Goal: Information Seeking & Learning: Learn about a topic

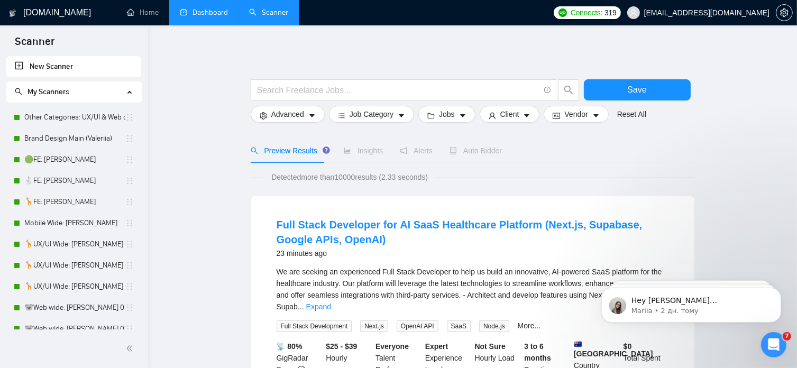
click at [215, 14] on link "Dashboard" at bounding box center [204, 12] width 48 height 9
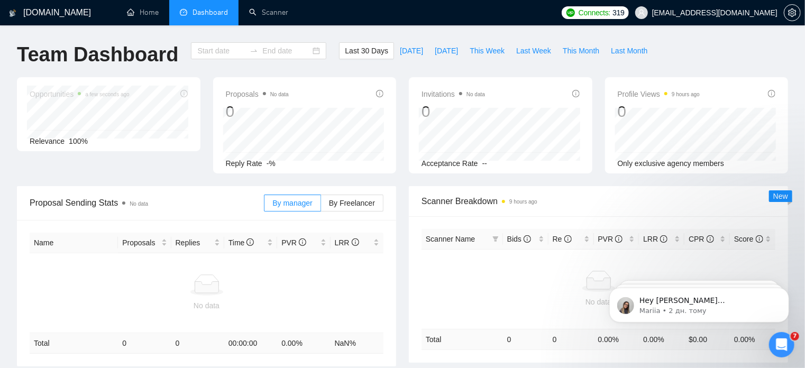
type input "[DATE]"
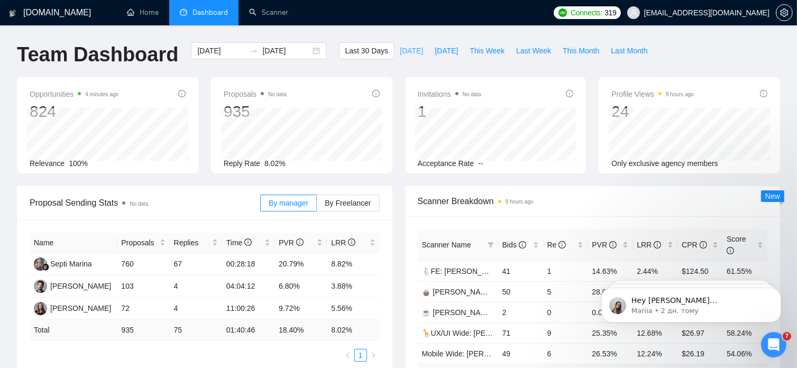
click at [400, 52] on span "[DATE]" at bounding box center [411, 51] width 23 height 12
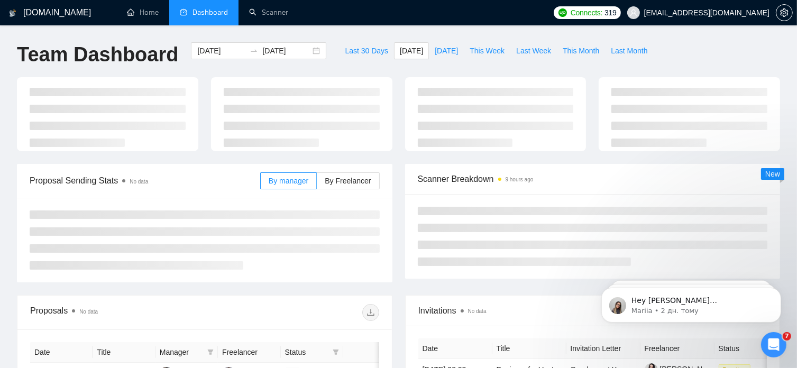
type input "[DATE]"
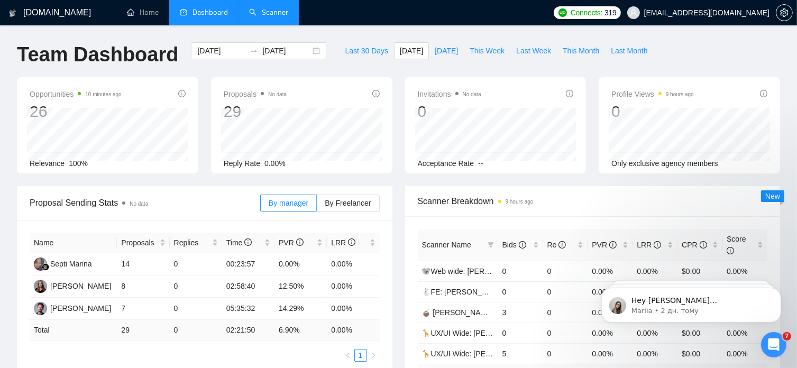
click at [272, 17] on link "Scanner" at bounding box center [268, 12] width 39 height 9
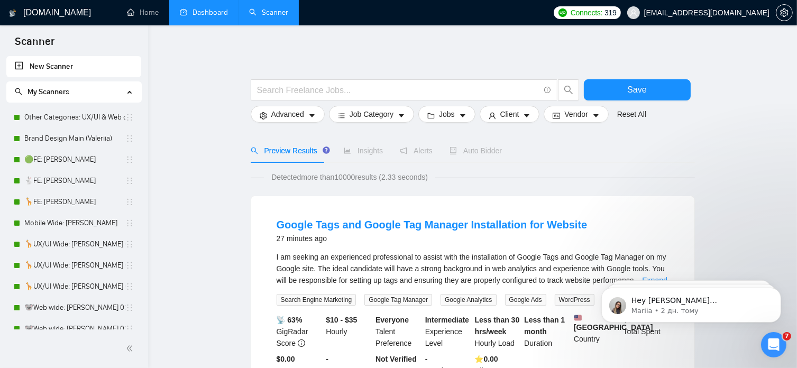
click at [209, 11] on link "Dashboard" at bounding box center [204, 12] width 48 height 9
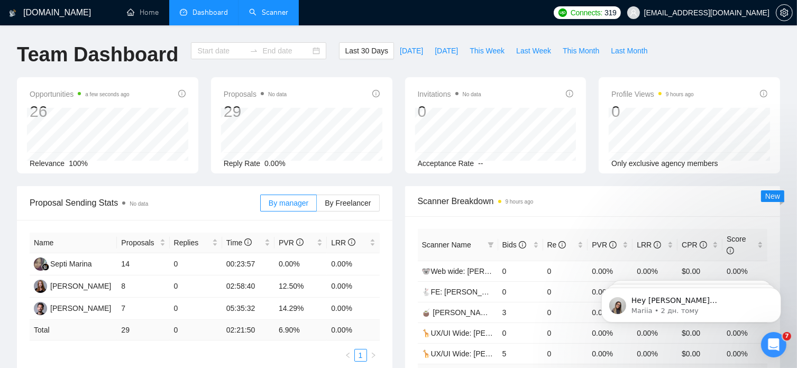
type input "[DATE]"
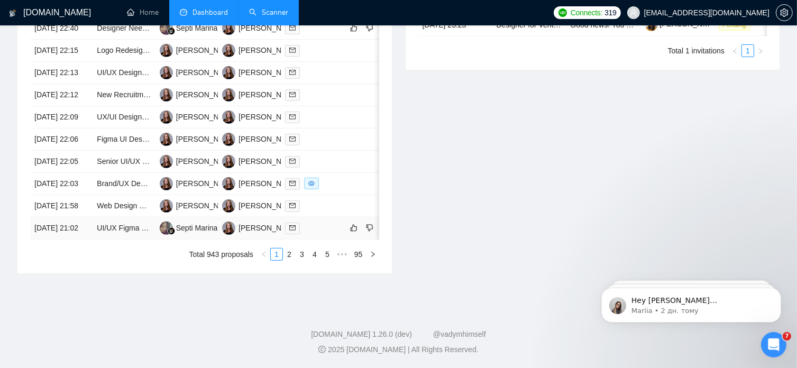
scroll to position [520, 0]
click at [293, 260] on link "2" at bounding box center [289, 254] width 12 height 12
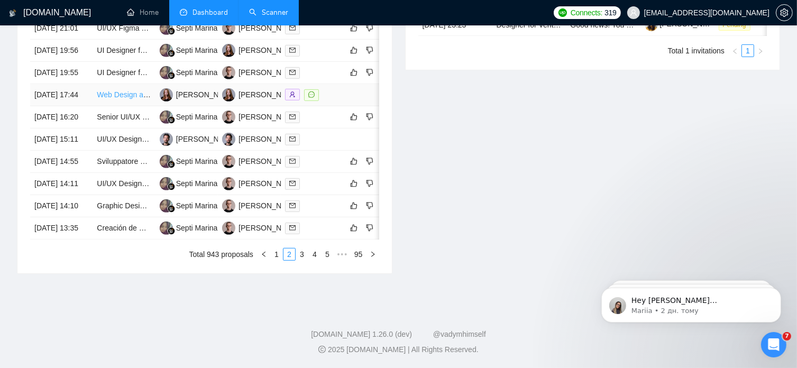
click at [122, 90] on link "Web Design and Implementation Specialist Needed" at bounding box center [181, 94] width 169 height 8
